Goal: Task Accomplishment & Management: Use online tool/utility

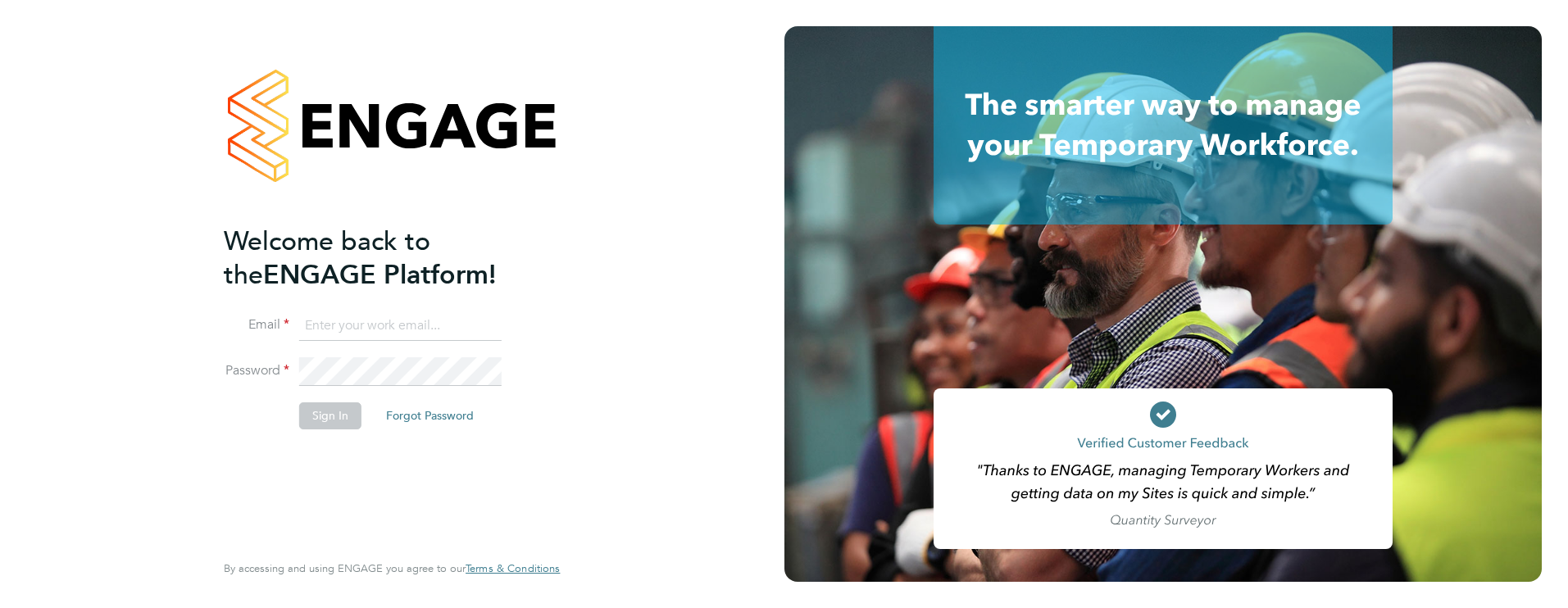
type input "james.farrington@huntereducation.co.uk"
click at [338, 408] on button "Sign In" at bounding box center [330, 415] width 62 height 26
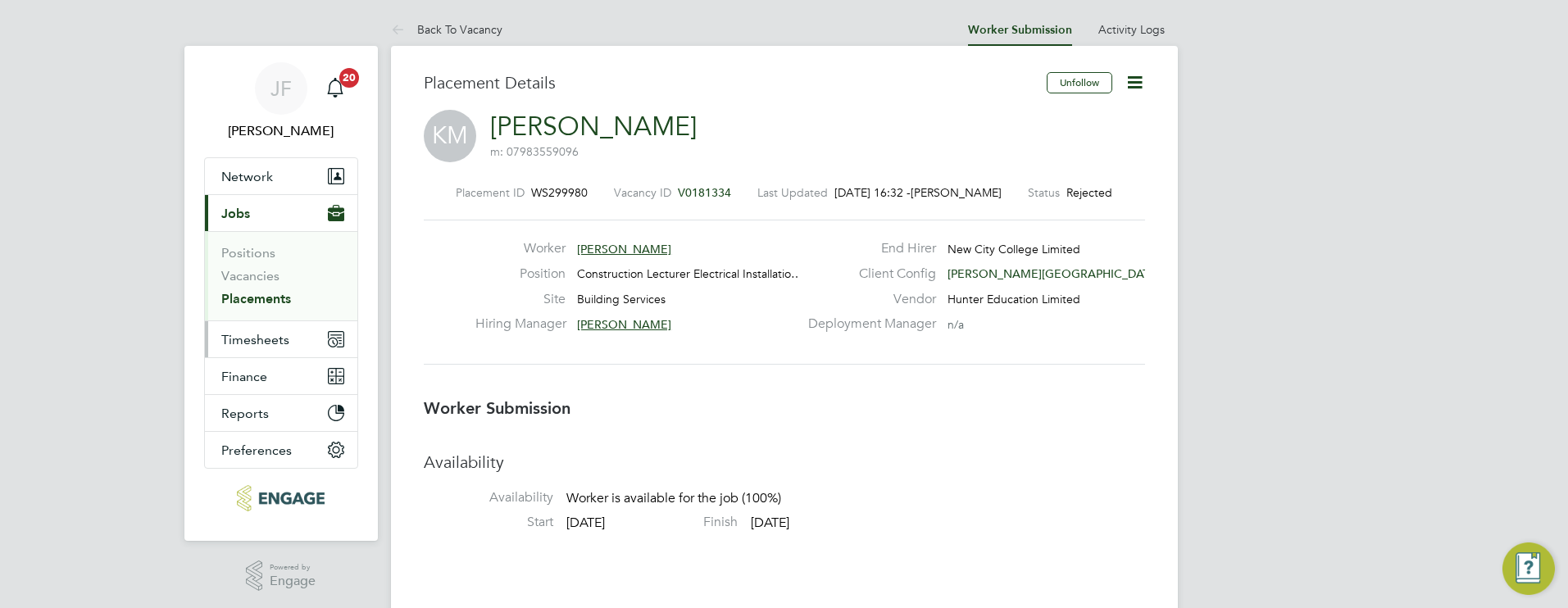
click at [259, 344] on span "Timesheets" at bounding box center [256, 340] width 68 height 16
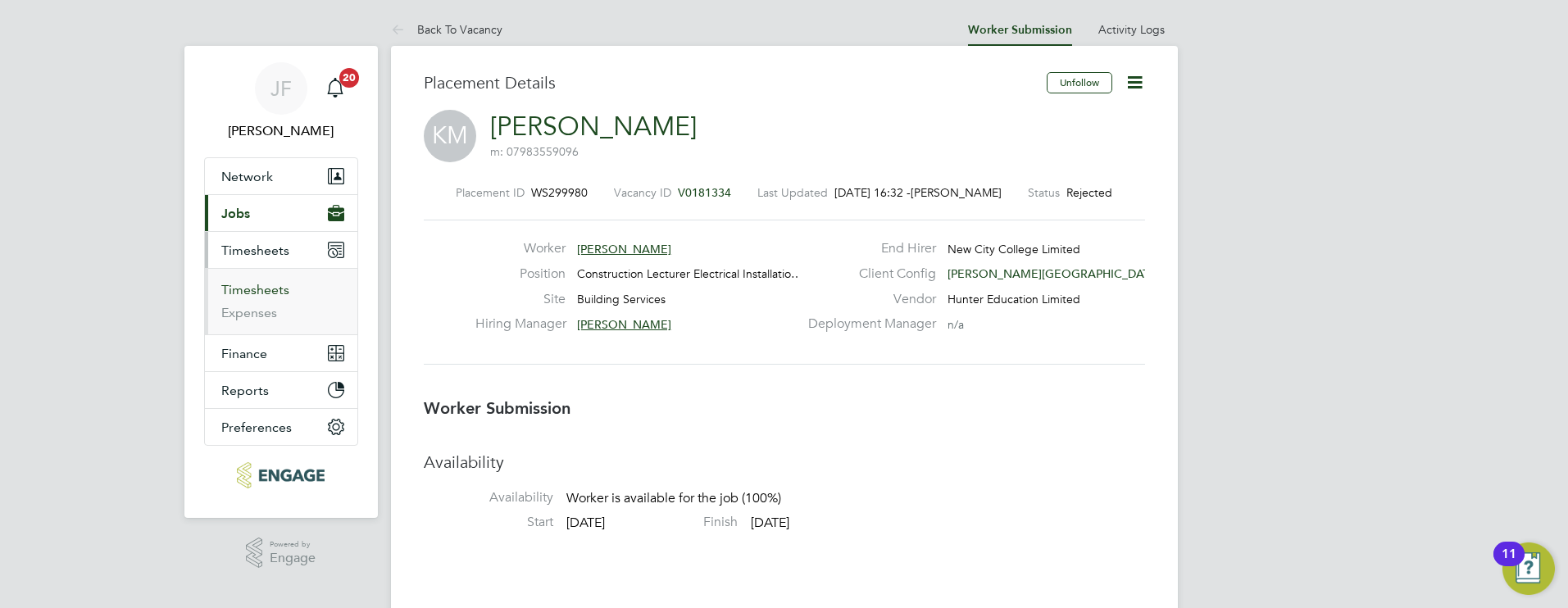
click at [279, 284] on link "Timesheets" at bounding box center [256, 290] width 68 height 16
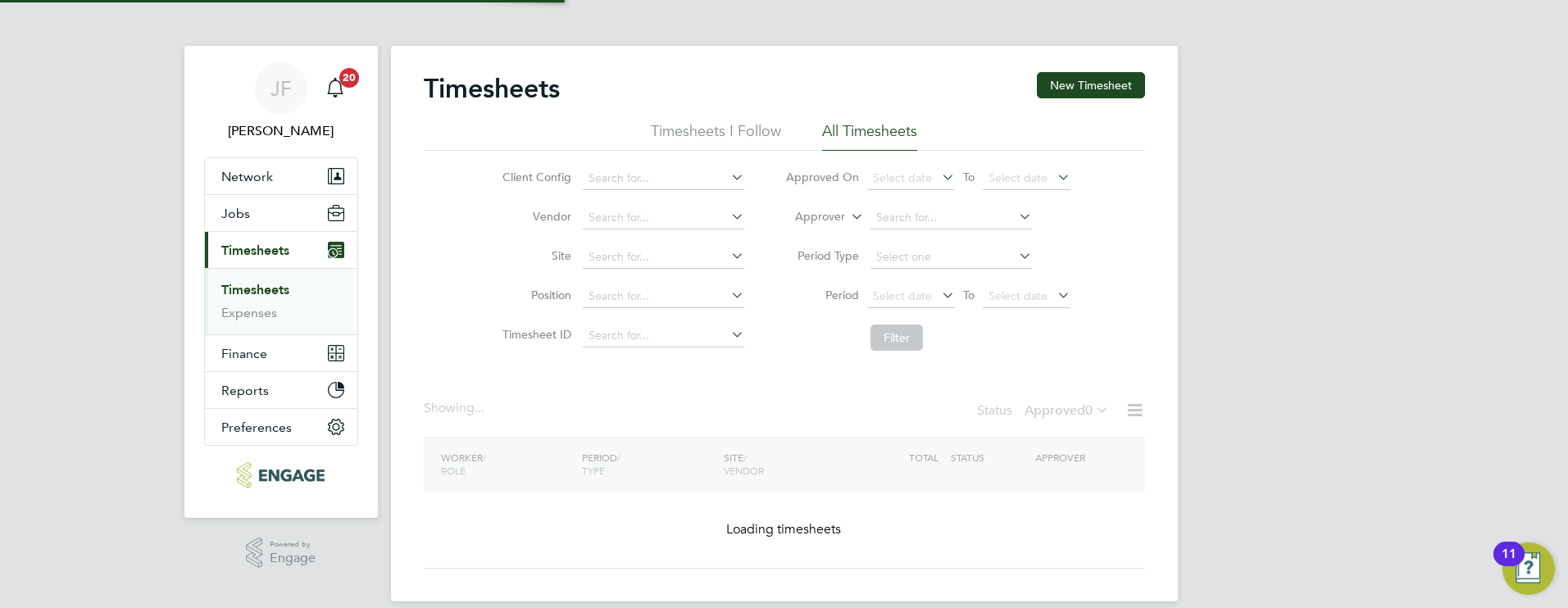
click at [276, 286] on link "Timesheets" at bounding box center [256, 290] width 68 height 16
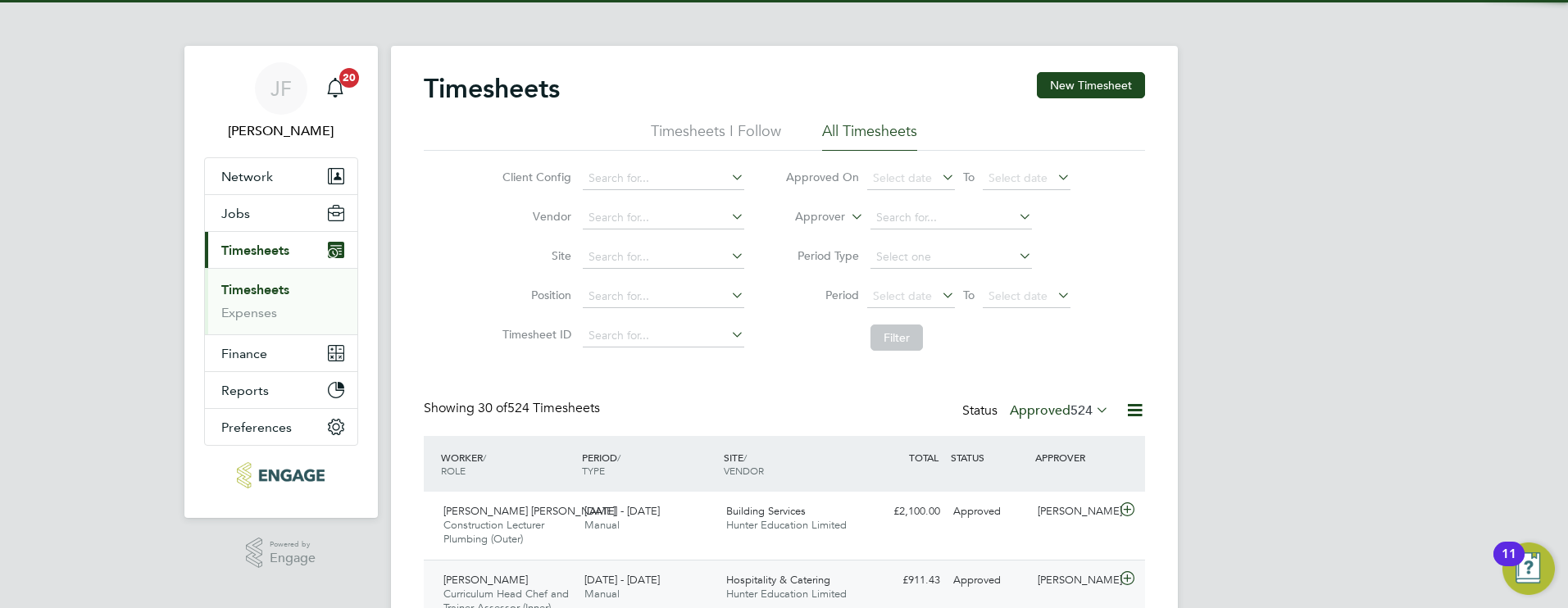
scroll to position [8, 8]
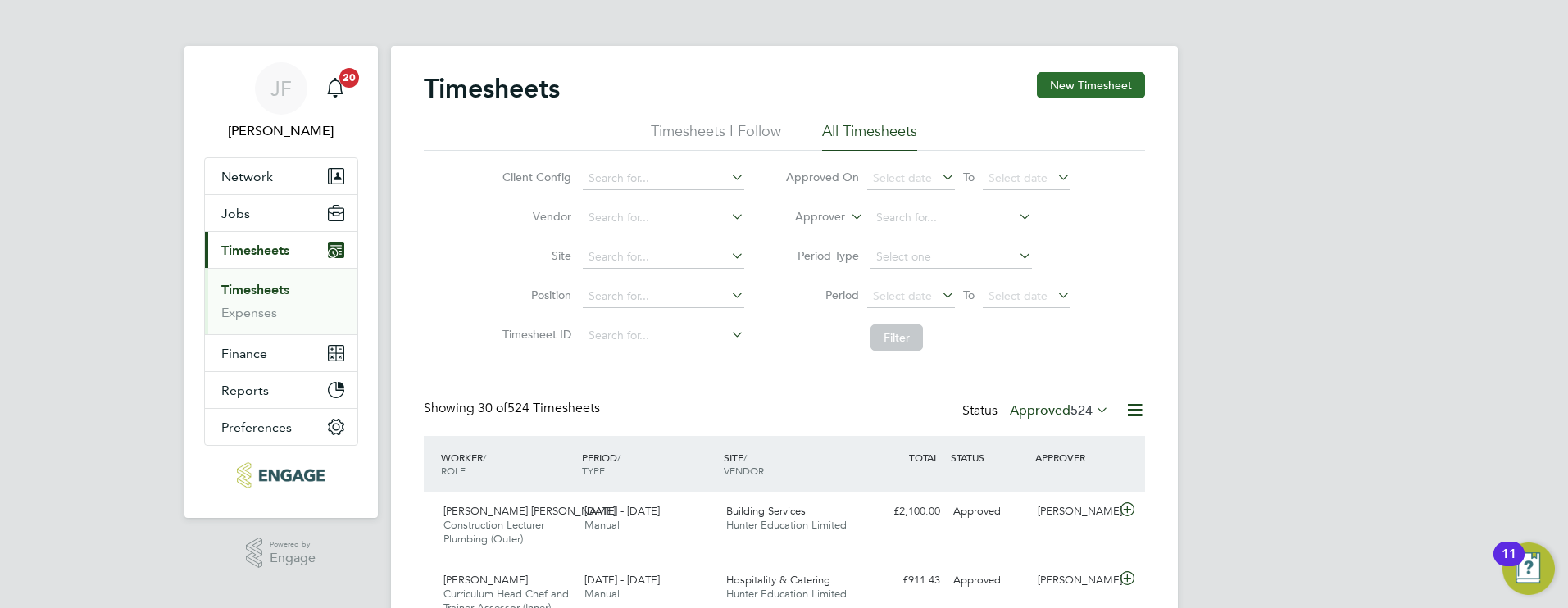
click at [1119, 89] on button "New Timesheet" at bounding box center [1090, 85] width 108 height 26
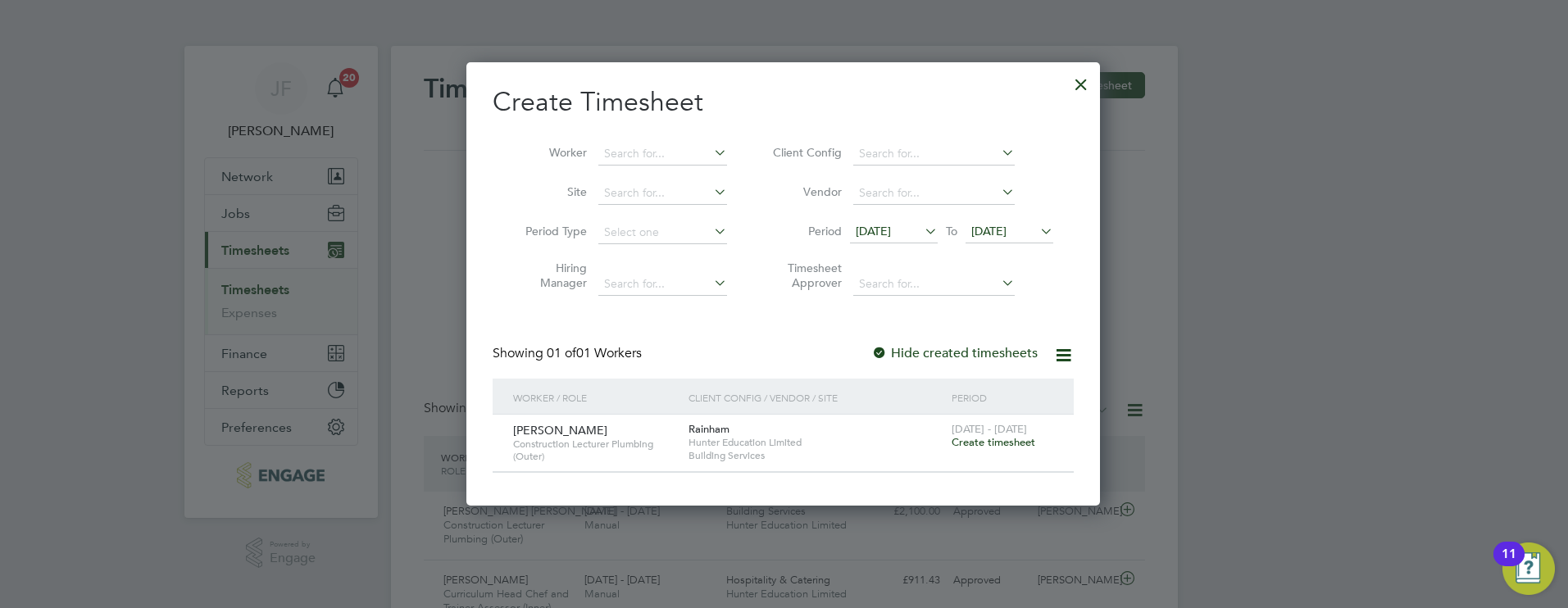
click at [891, 230] on span "[DATE]" at bounding box center [873, 230] width 35 height 15
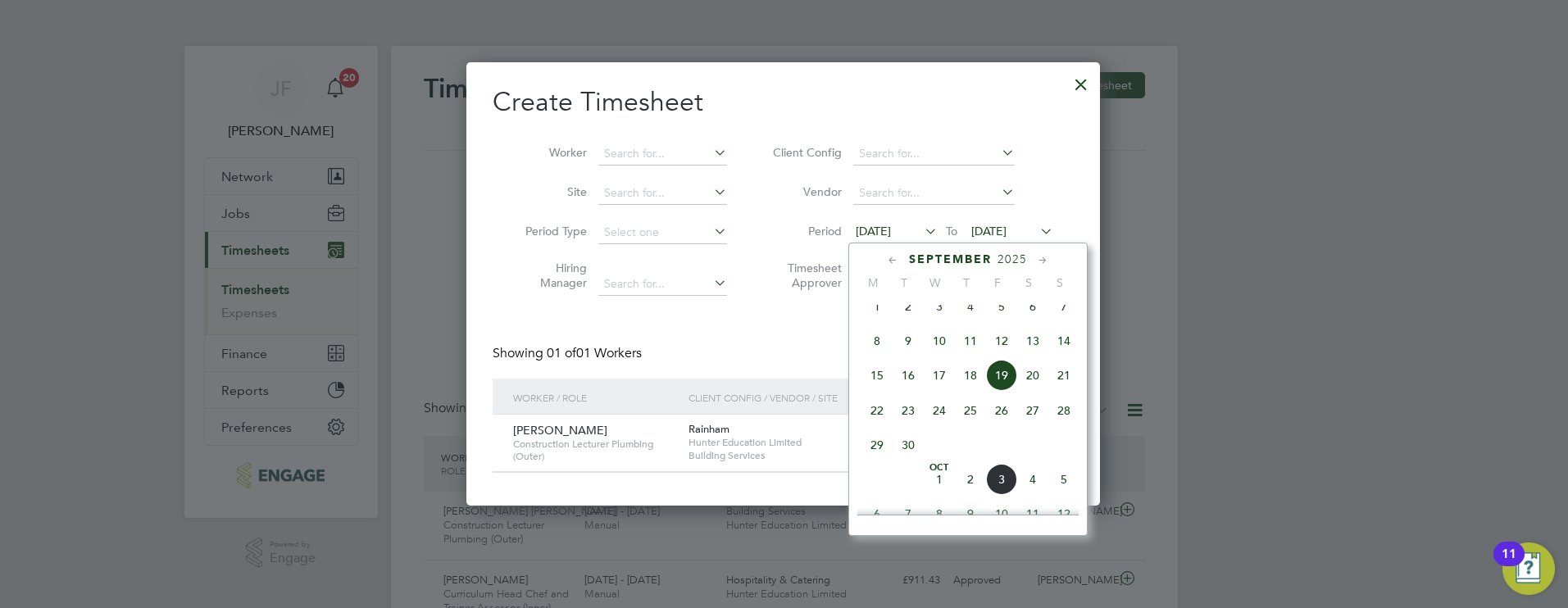
click at [875, 425] on span "22" at bounding box center [877, 411] width 32 height 32
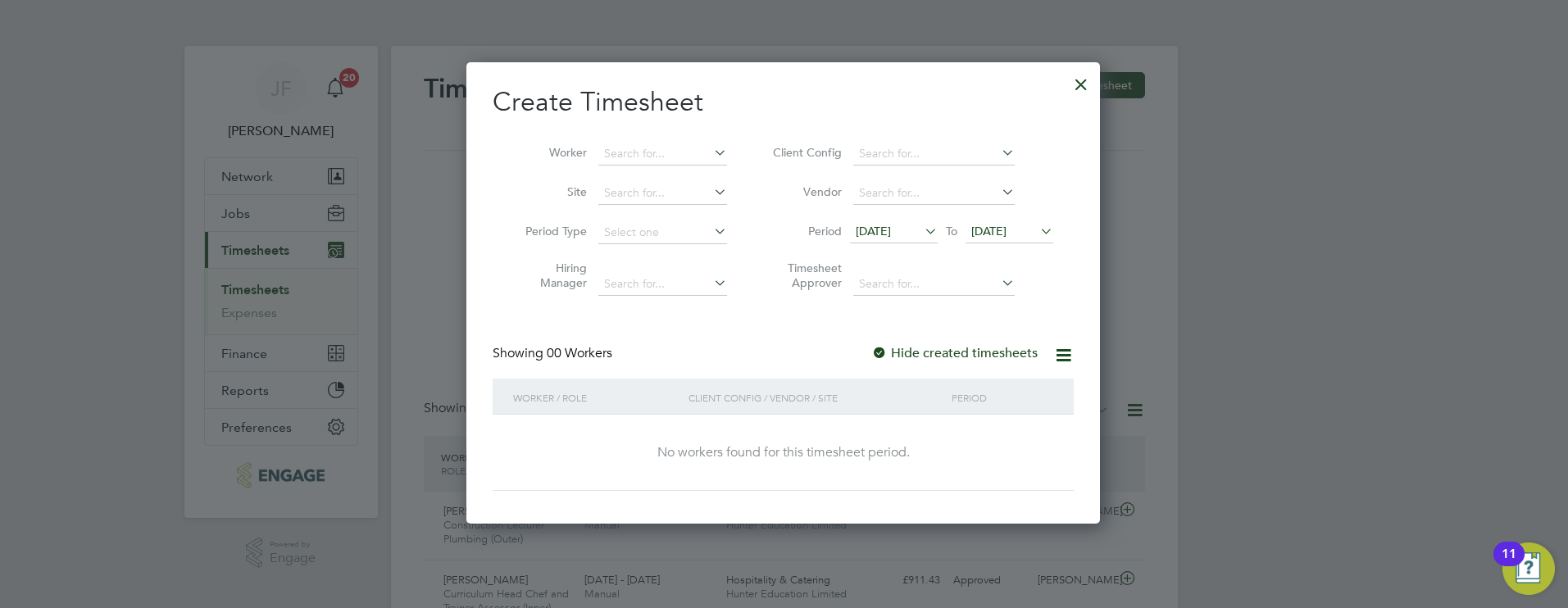
click at [1006, 229] on span "[DATE]" at bounding box center [989, 230] width 35 height 15
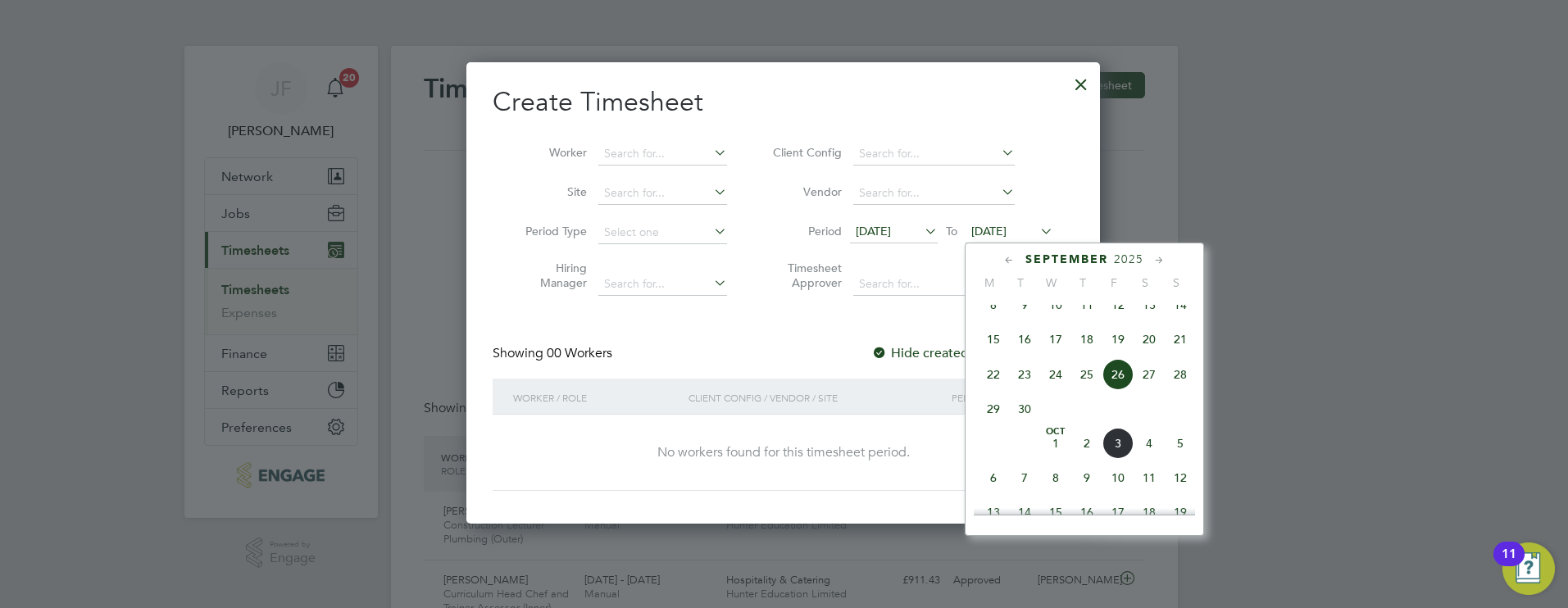
click at [1176, 458] on span "5" at bounding box center [1181, 443] width 32 height 32
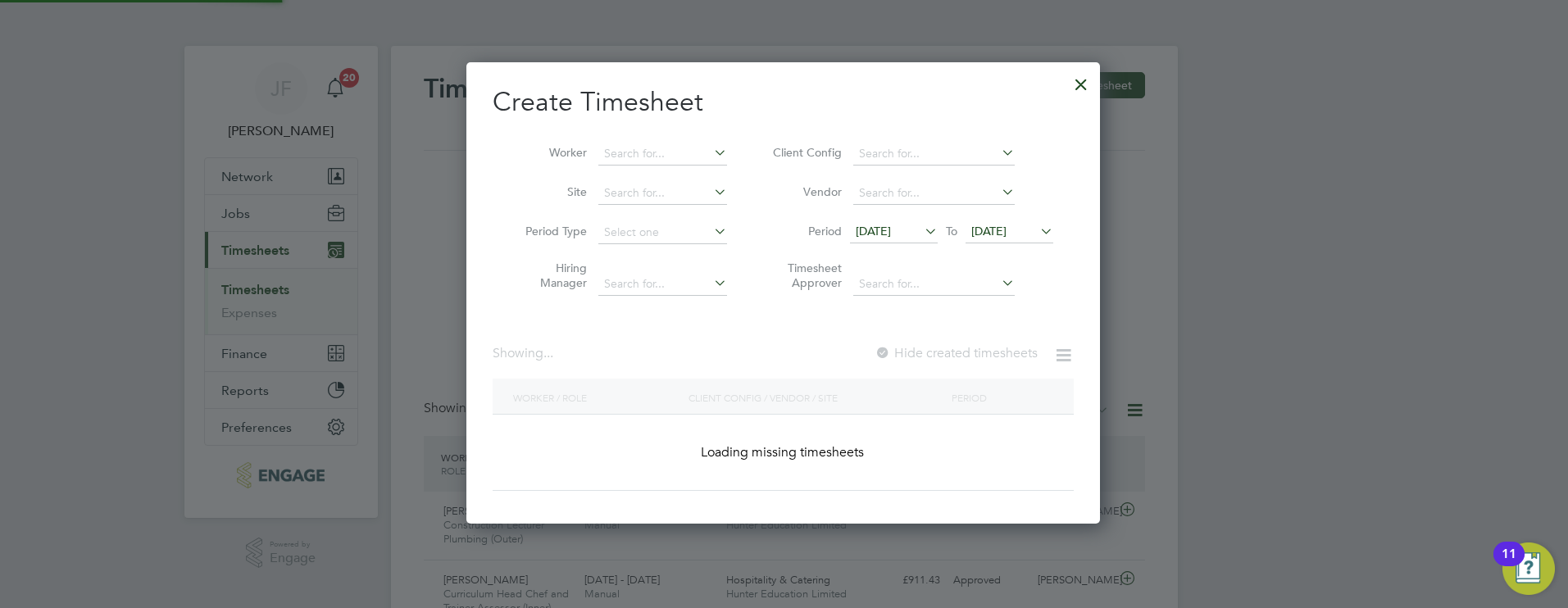
click at [891, 229] on span "[DATE]" at bounding box center [873, 230] width 35 height 15
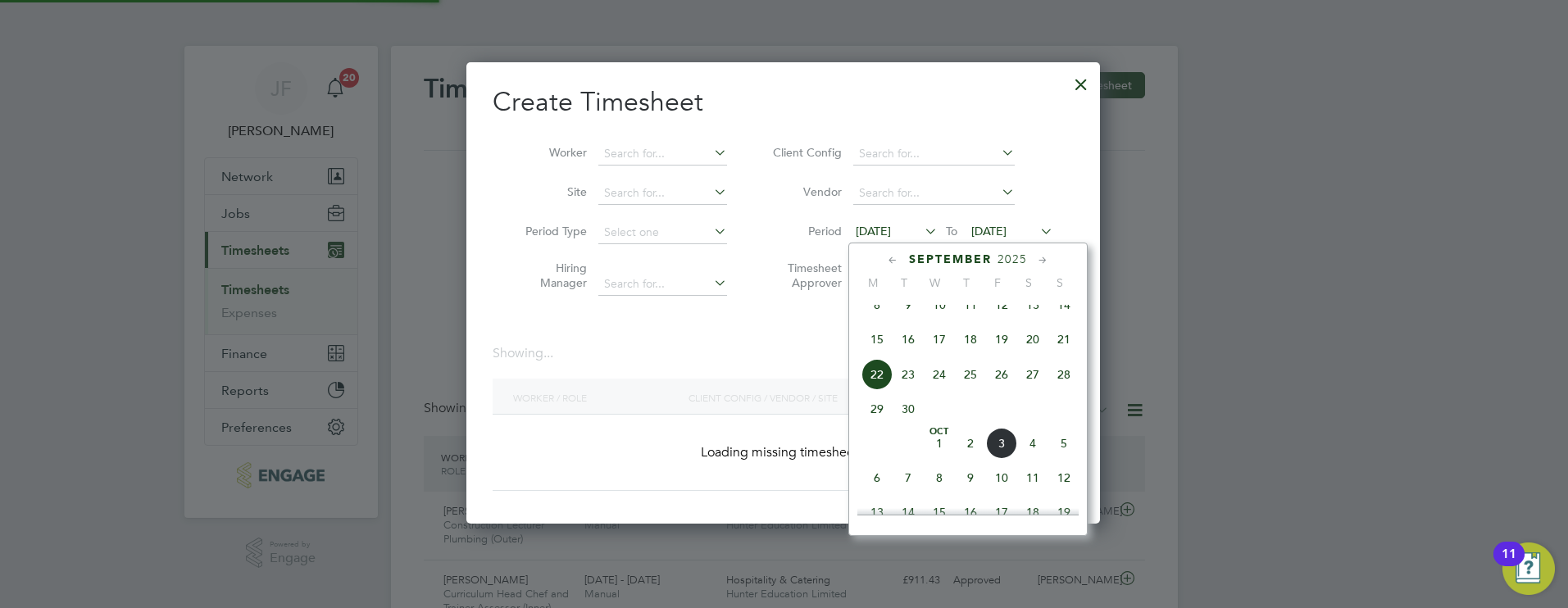
click at [884, 423] on span "29" at bounding box center [877, 409] width 32 height 32
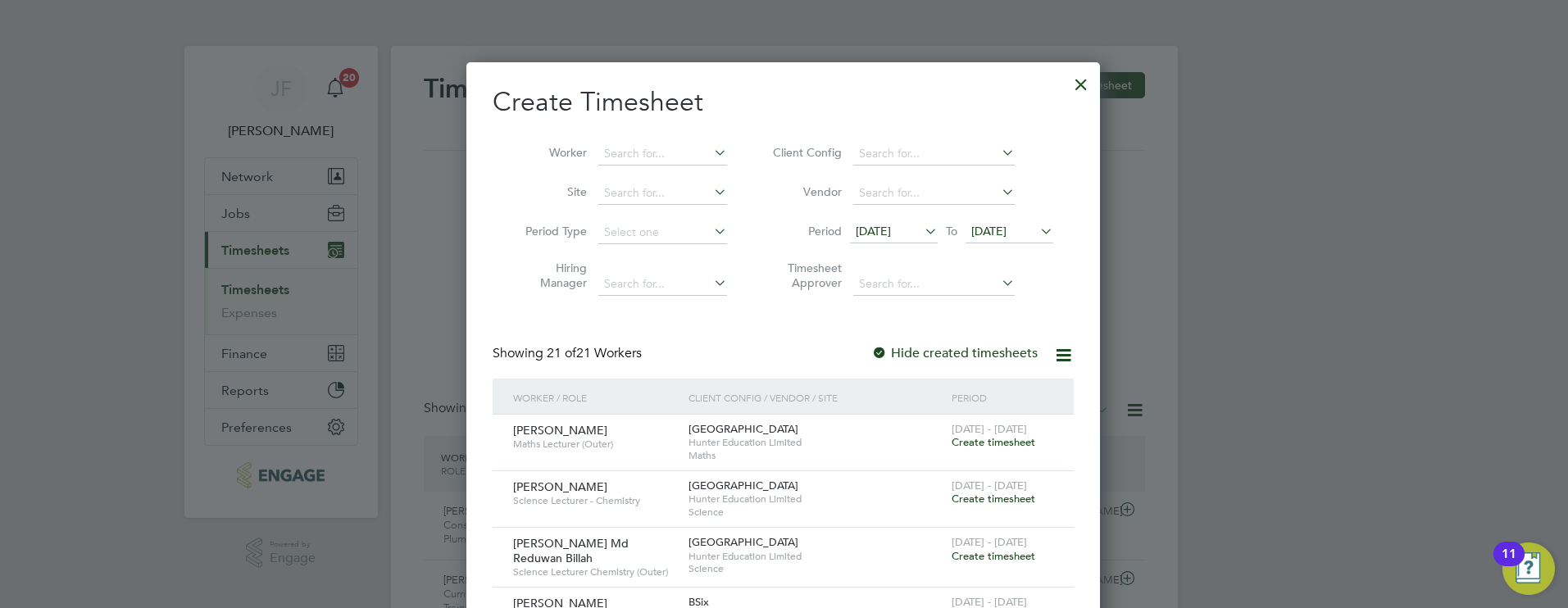
click at [1063, 353] on icon at bounding box center [1063, 355] width 20 height 20
drag, startPoint x: 955, startPoint y: 357, endPoint x: 905, endPoint y: 351, distance: 50.4
click at [954, 357] on label "Hide created timesheets" at bounding box center [954, 353] width 167 height 17
click at [1058, 348] on icon at bounding box center [1063, 355] width 20 height 20
drag, startPoint x: 1068, startPoint y: 92, endPoint x: 1110, endPoint y: 223, distance: 137.6
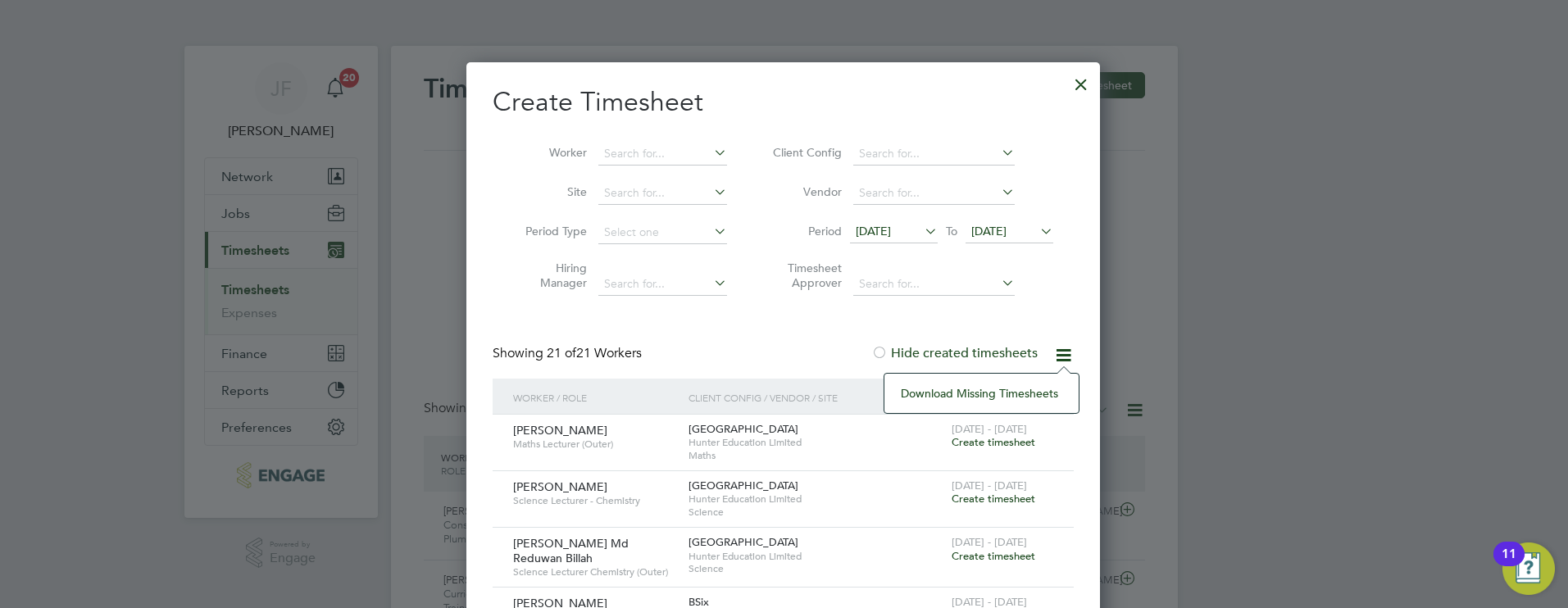
click at [1068, 93] on div at bounding box center [1082, 81] width 30 height 30
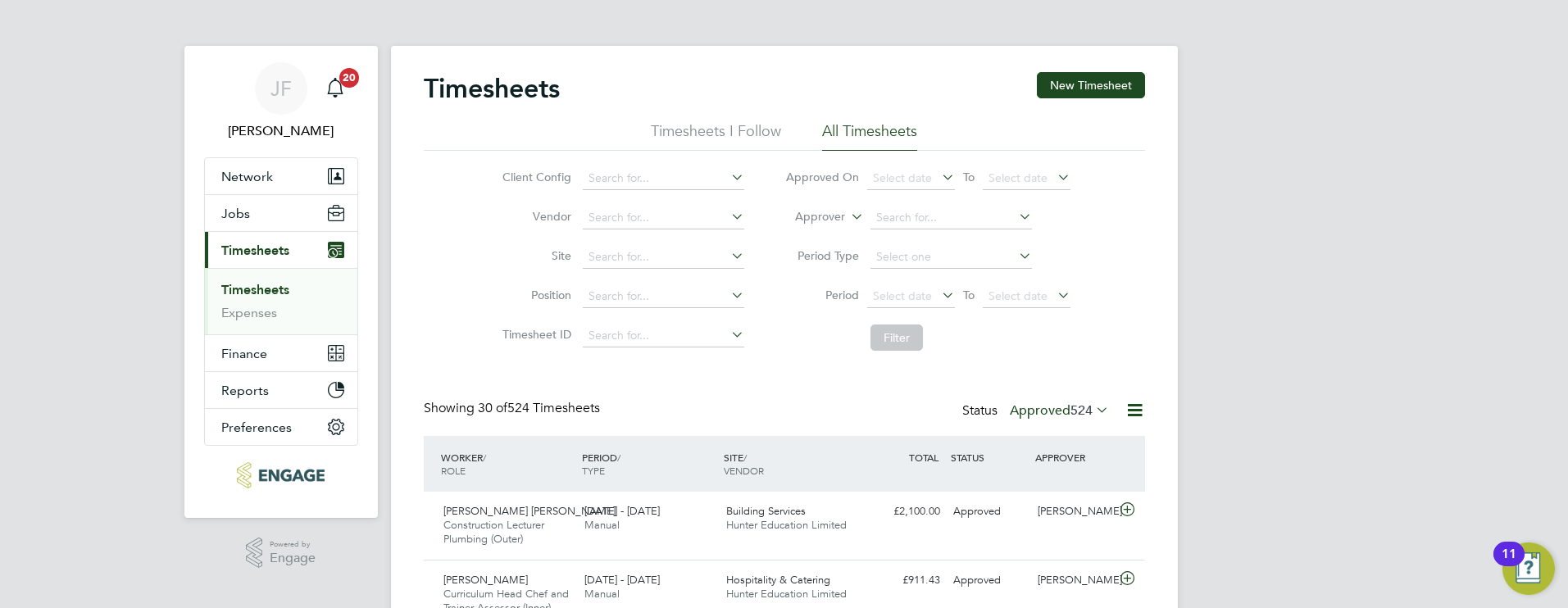
click at [1089, 411] on span "524" at bounding box center [1081, 410] width 22 height 17
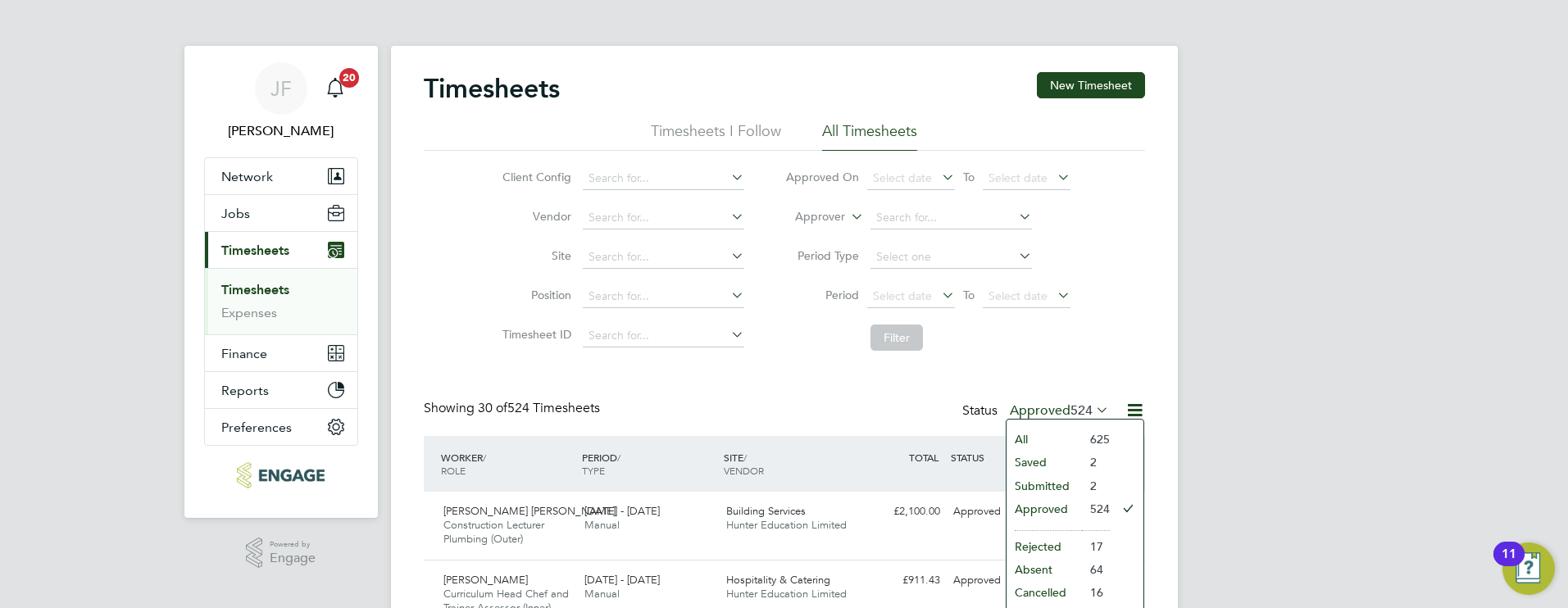
click at [1053, 475] on li "Submitted" at bounding box center [1044, 485] width 75 height 23
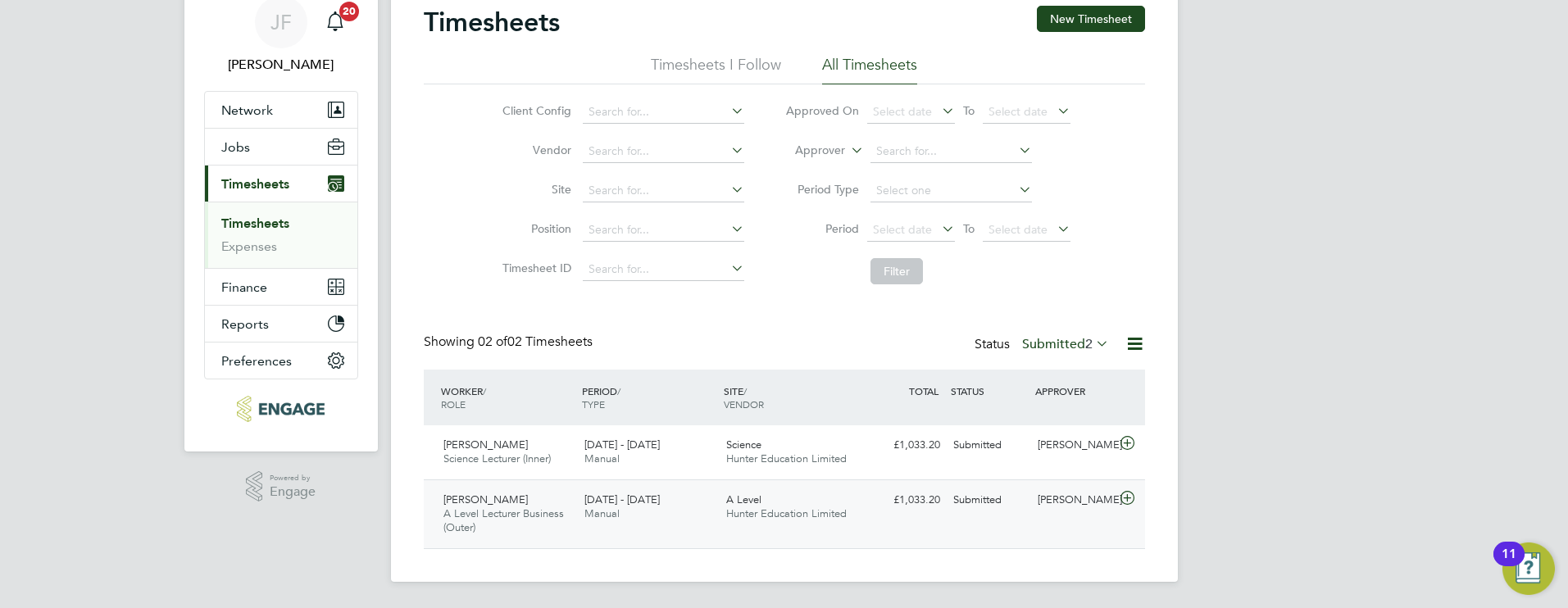
click at [1120, 496] on icon at bounding box center [1127, 498] width 20 height 13
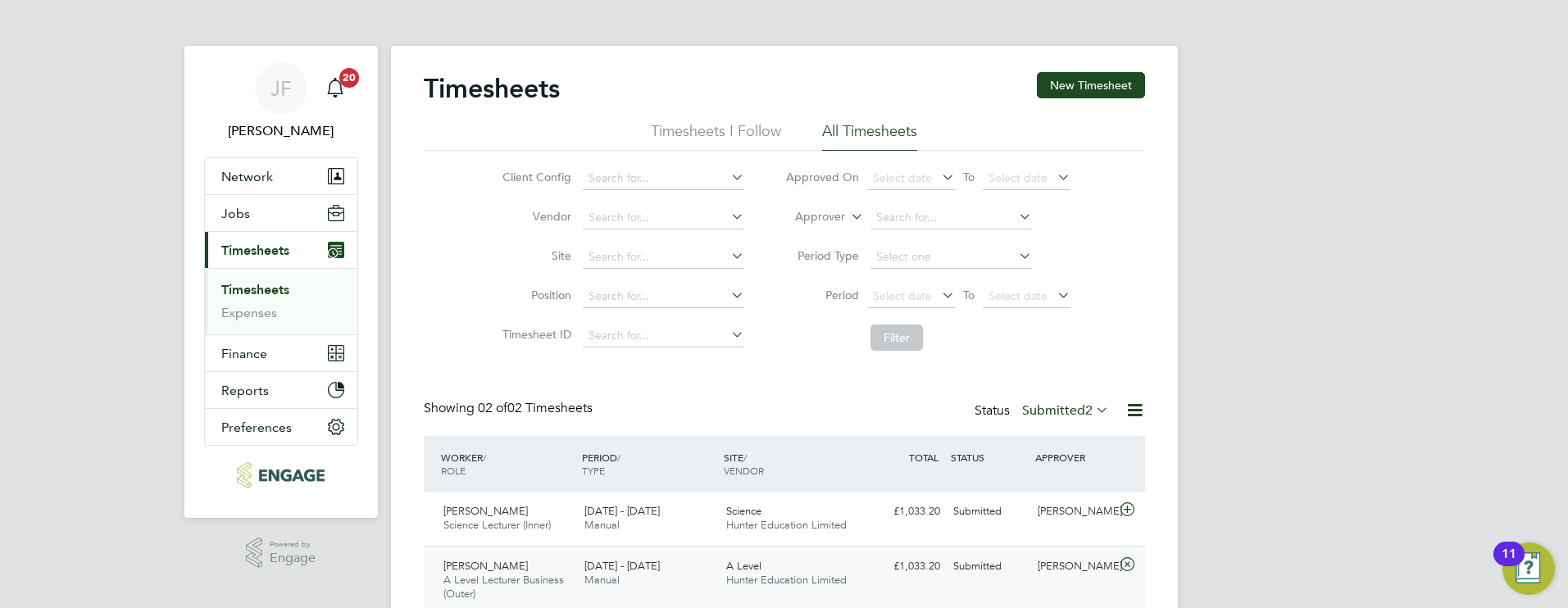
click at [247, 256] on span "Timesheets" at bounding box center [256, 251] width 68 height 16
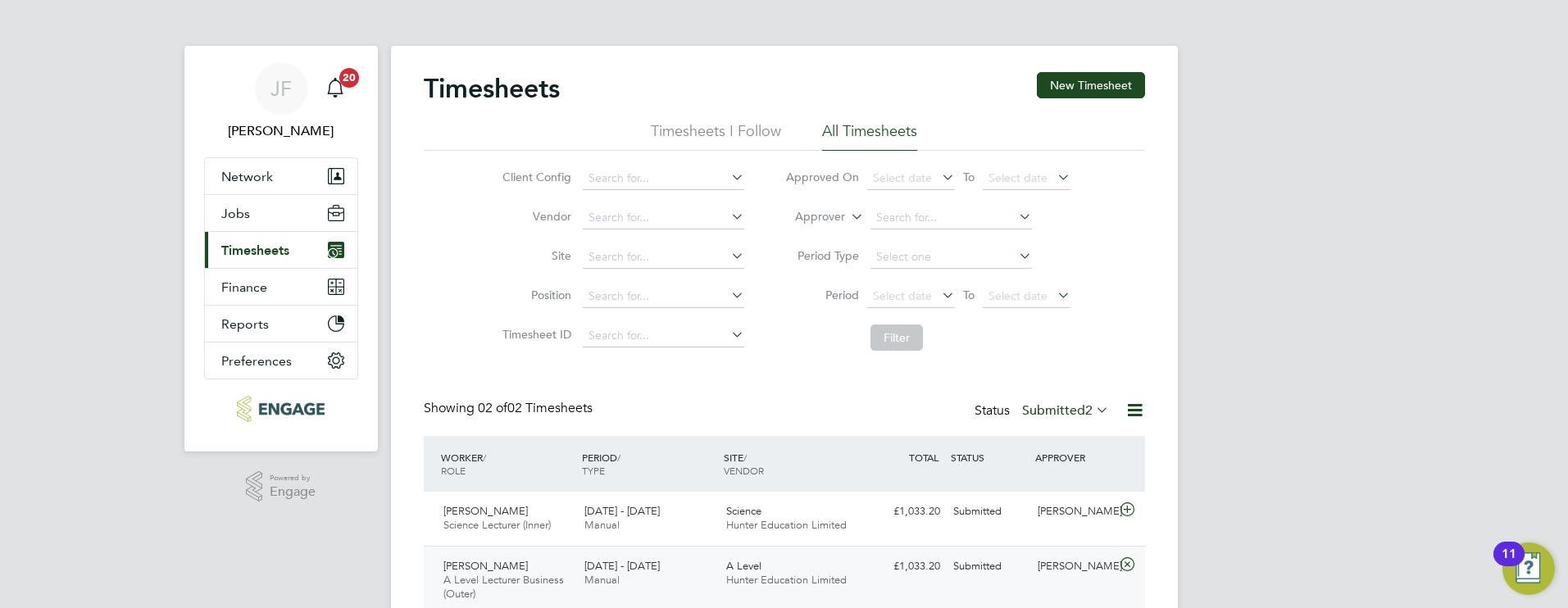
click at [267, 259] on button "Current page: Timesheets" at bounding box center [281, 250] width 153 height 36
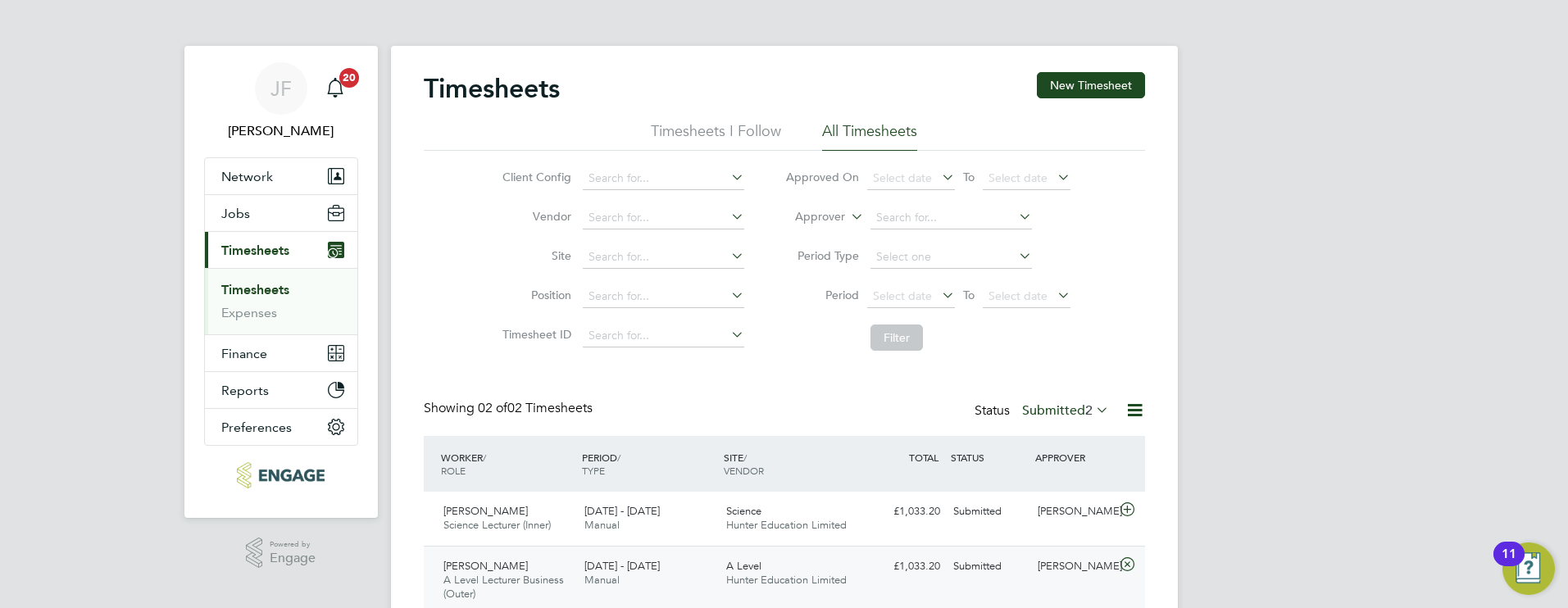
click at [271, 290] on link "Timesheets" at bounding box center [256, 290] width 68 height 16
